Goal: Check status: Check status

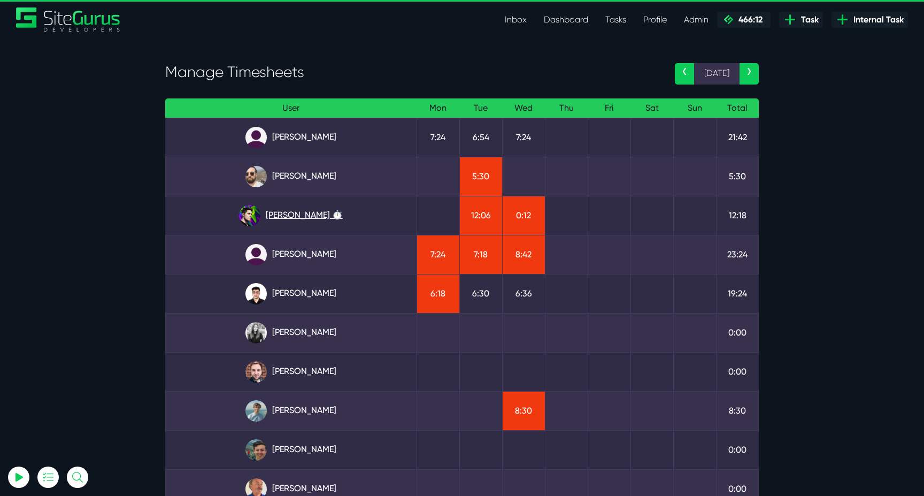
click at [316, 211] on link "[PERSON_NAME] ⏱️" at bounding box center [291, 215] width 234 height 21
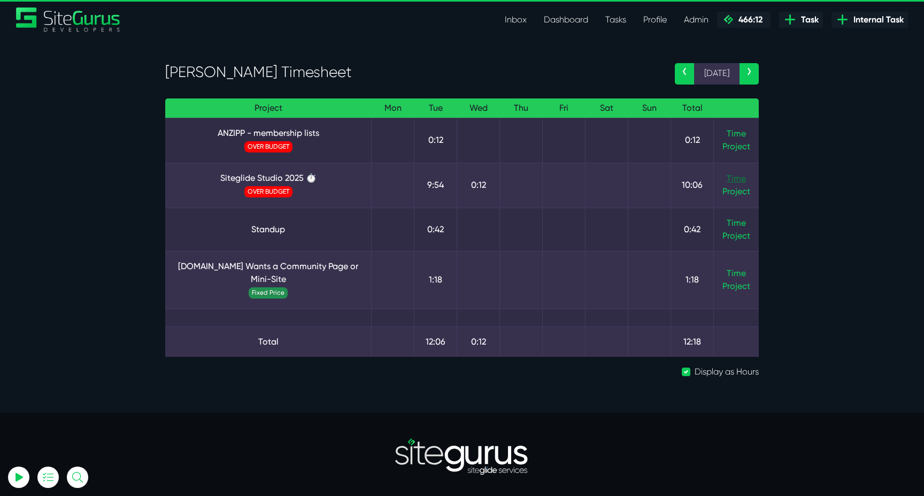
click at [744, 174] on link "Time" at bounding box center [736, 178] width 19 height 10
